Goal: Information Seeking & Learning: Find specific page/section

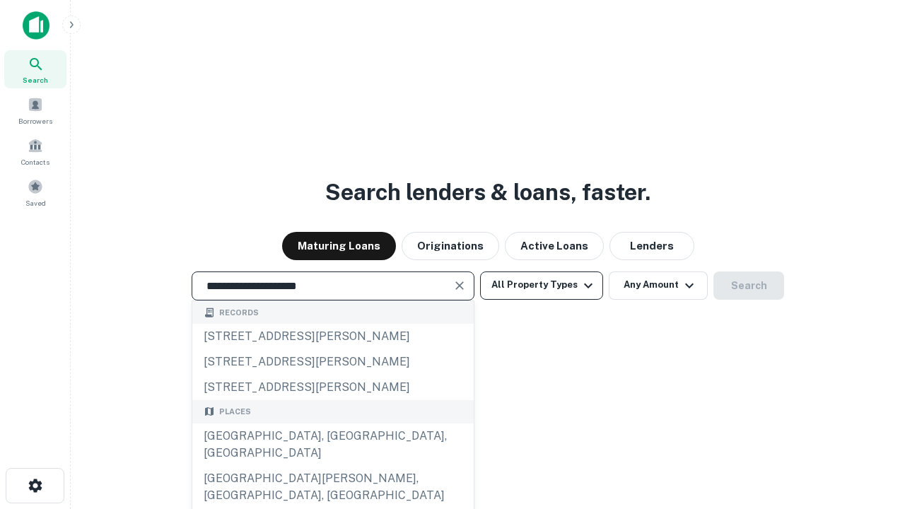
click at [332, 466] on div "[GEOGRAPHIC_DATA], [GEOGRAPHIC_DATA], [GEOGRAPHIC_DATA]" at bounding box center [332, 445] width 281 height 42
type input "**********"
click at [542, 285] on button "All Property Types" at bounding box center [541, 286] width 123 height 28
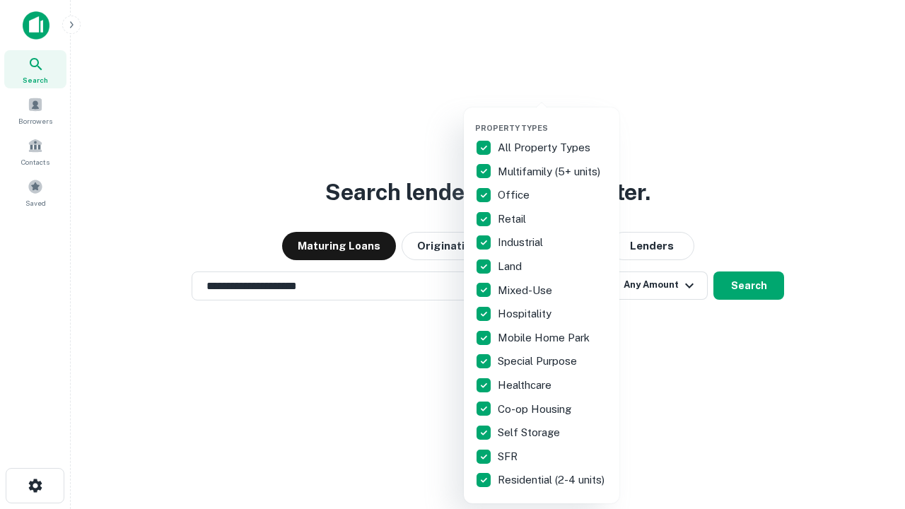
click at [553, 119] on button "button" at bounding box center [553, 119] width 156 height 1
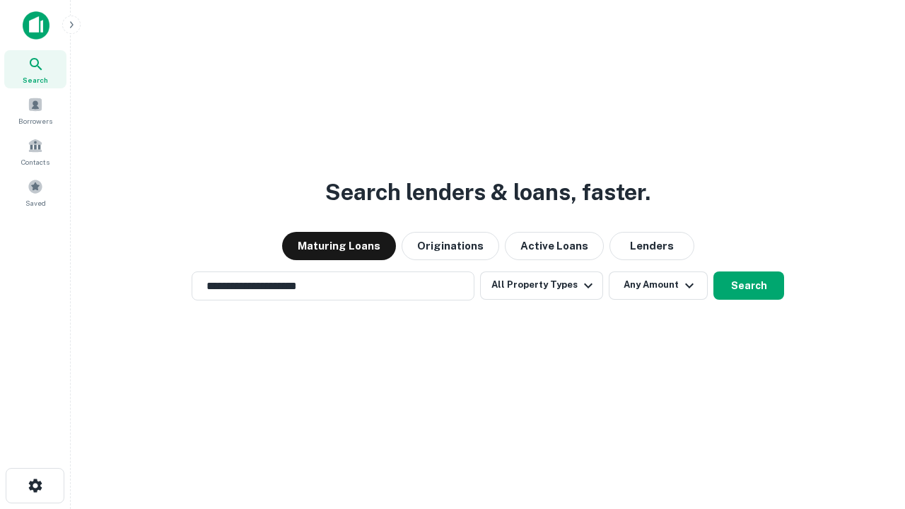
scroll to position [8, 170]
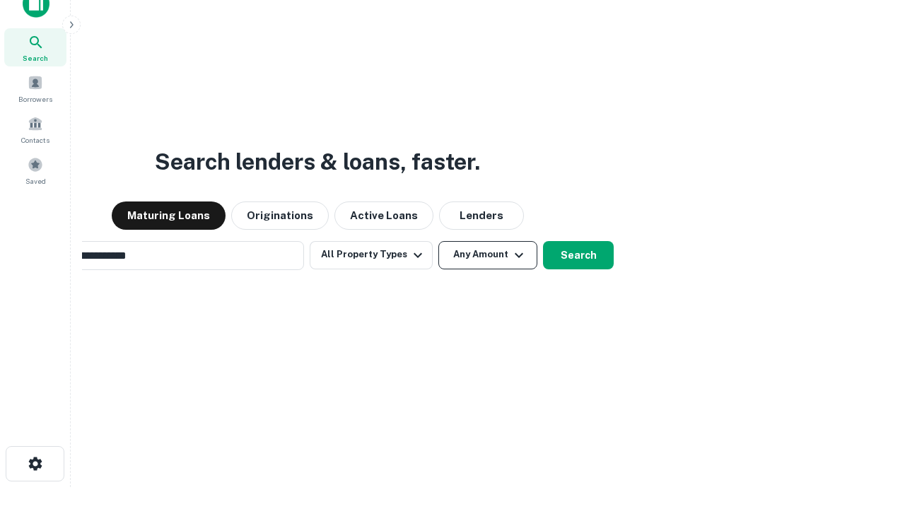
click at [438, 241] on button "Any Amount" at bounding box center [487, 255] width 99 height 28
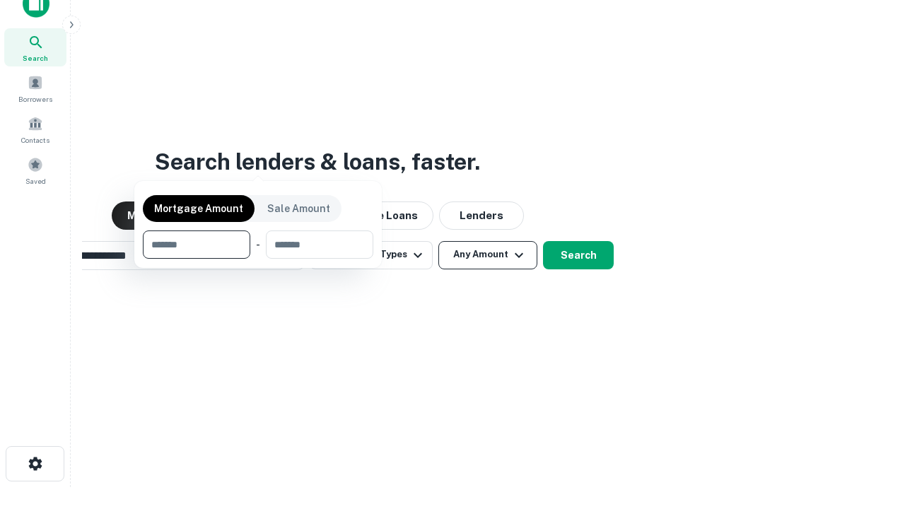
scroll to position [23, 0]
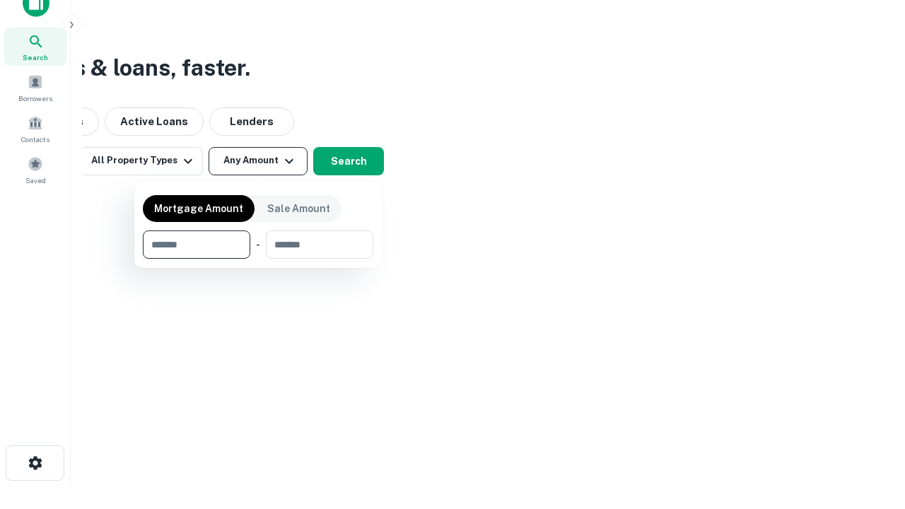
type input "*******"
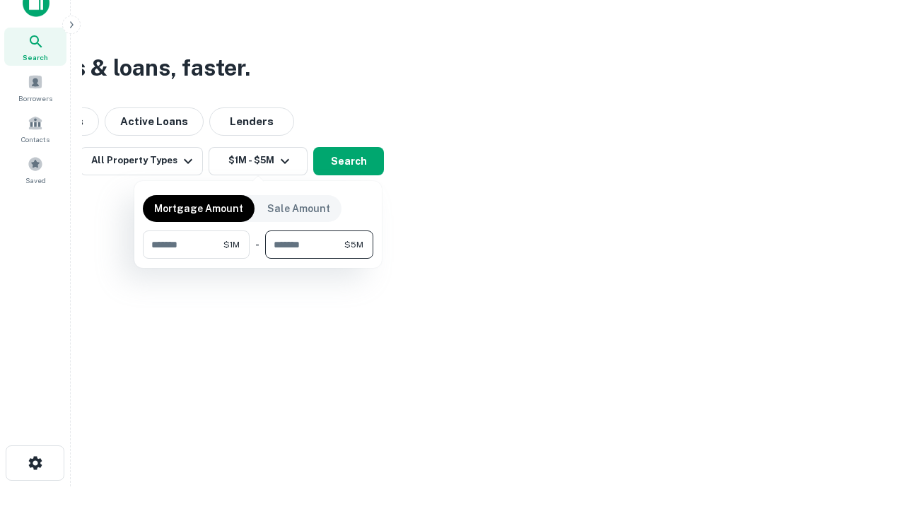
type input "*******"
click at [258, 259] on button "button" at bounding box center [258, 259] width 231 height 1
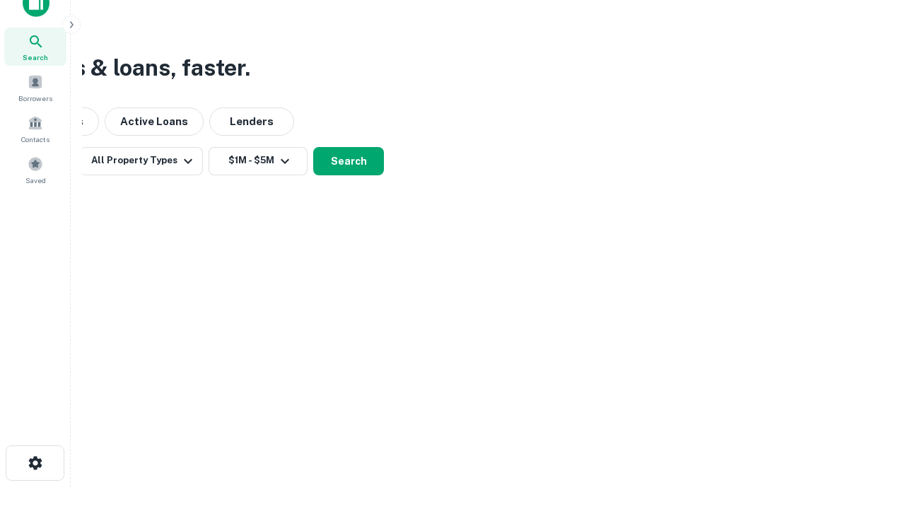
scroll to position [8, 261]
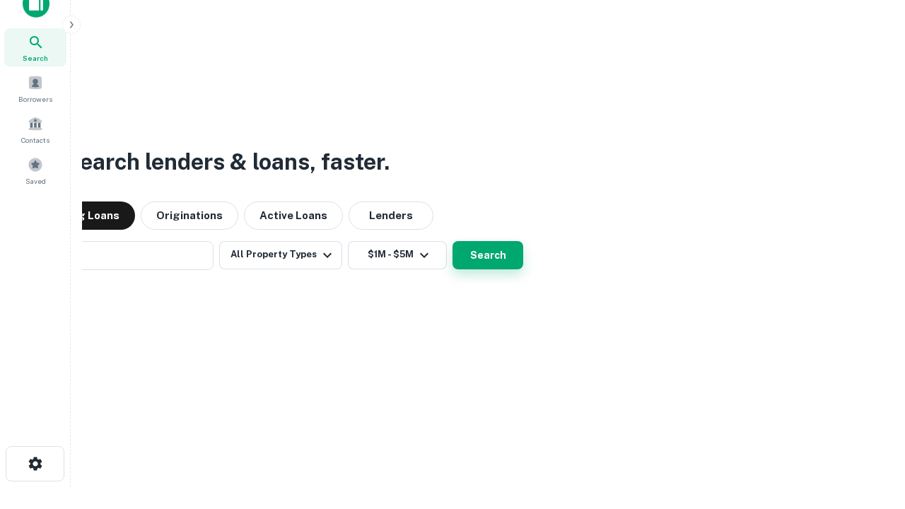
click at [453, 241] on button "Search" at bounding box center [488, 255] width 71 height 28
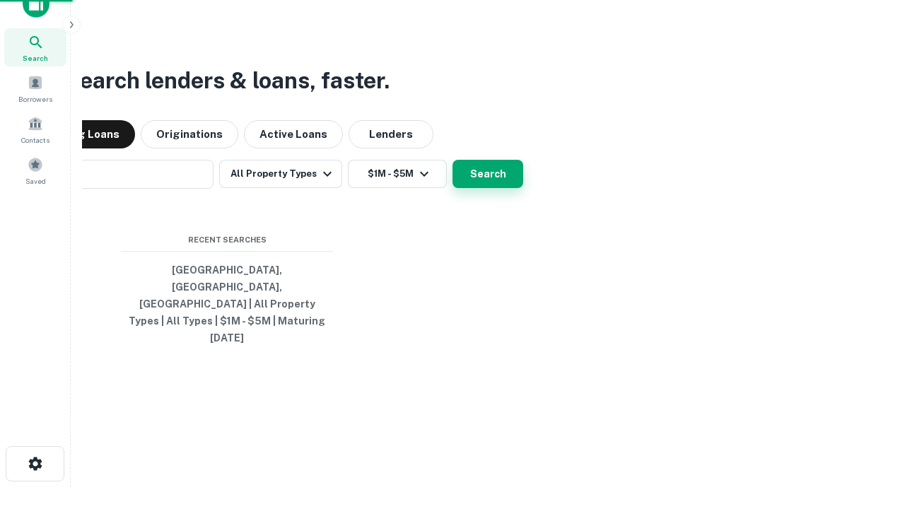
scroll to position [37, 400]
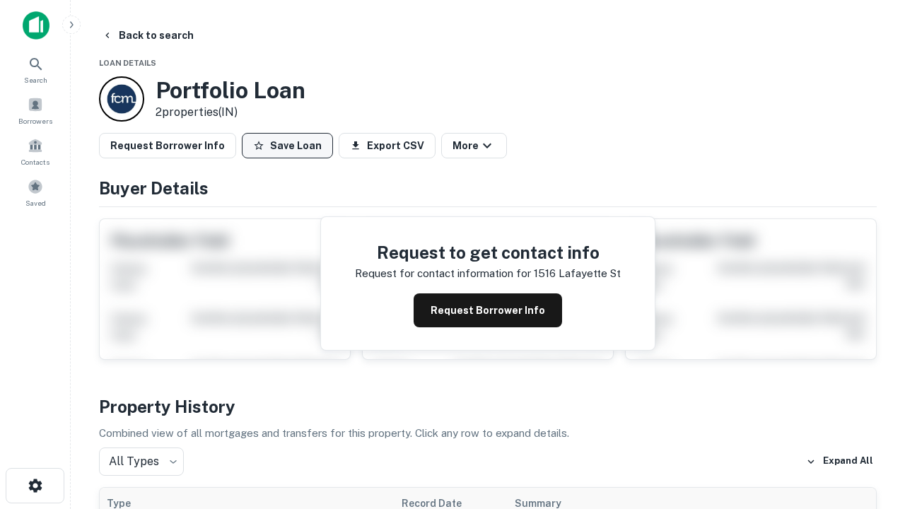
click at [287, 146] on button "Save Loan" at bounding box center [287, 145] width 91 height 25
click at [291, 146] on button "Save Loan" at bounding box center [287, 145] width 91 height 25
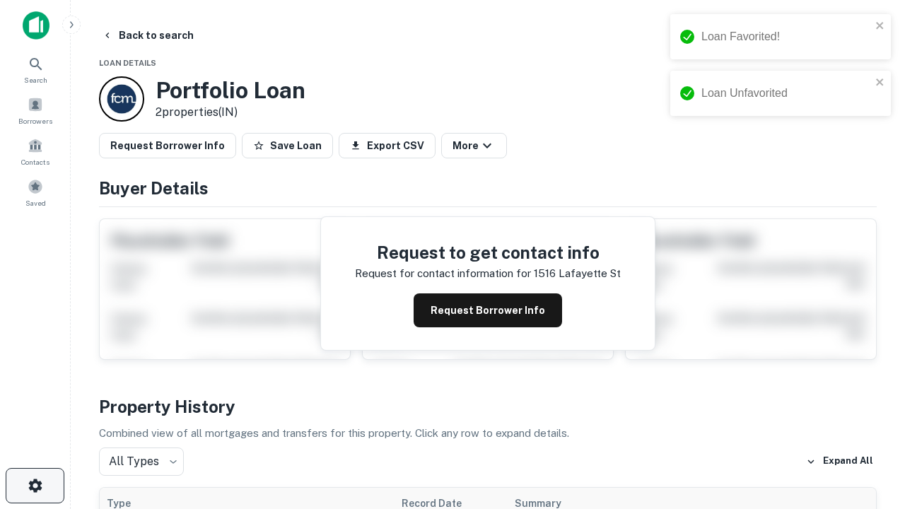
click at [35, 486] on icon "button" at bounding box center [35, 485] width 17 height 17
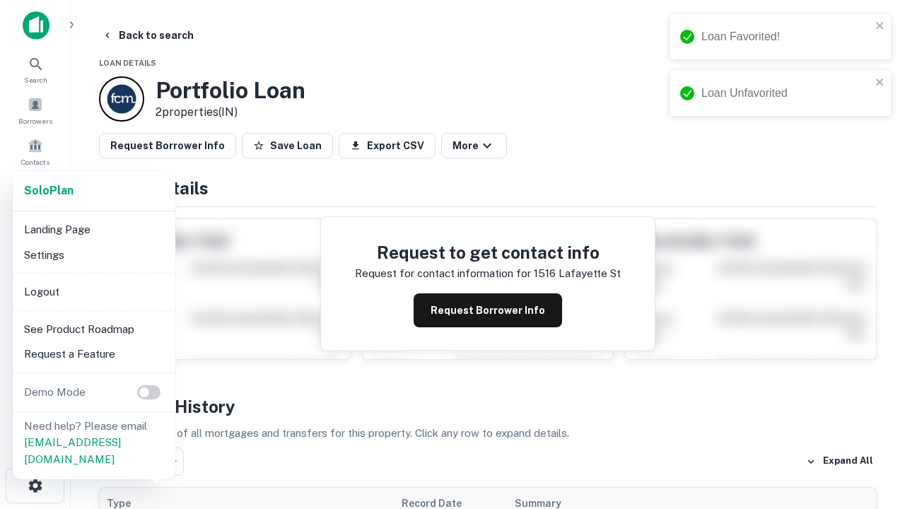
click at [93, 291] on li "Logout" at bounding box center [93, 291] width 151 height 25
